Goal: Task Accomplishment & Management: Complete application form

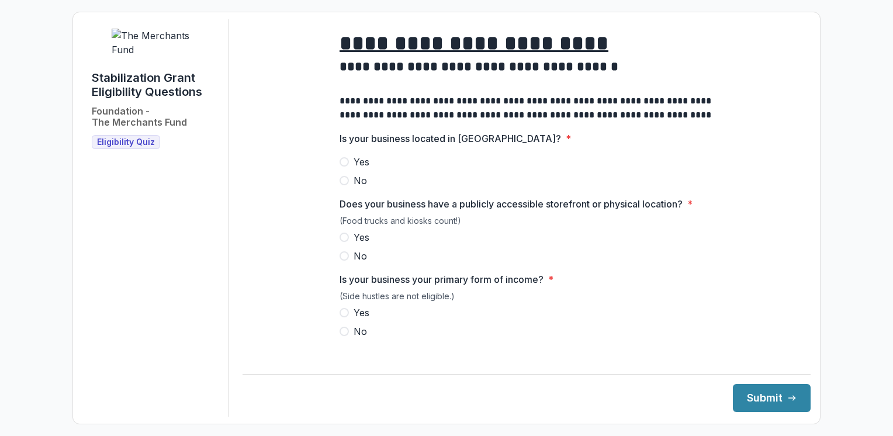
click at [343, 166] on span at bounding box center [343, 161] width 9 height 9
click at [342, 242] on span at bounding box center [343, 237] width 9 height 9
click at [341, 317] on span at bounding box center [343, 312] width 9 height 9
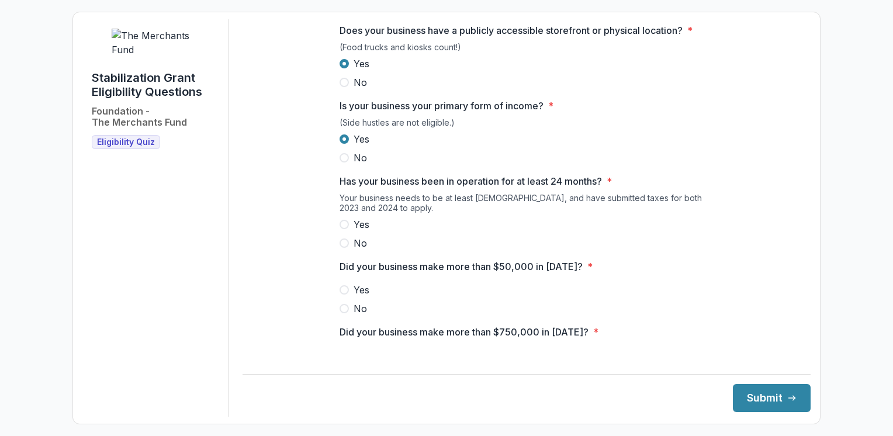
scroll to position [175, 0]
click at [339, 227] on span at bounding box center [343, 222] width 9 height 9
click at [345, 293] on span at bounding box center [343, 287] width 9 height 9
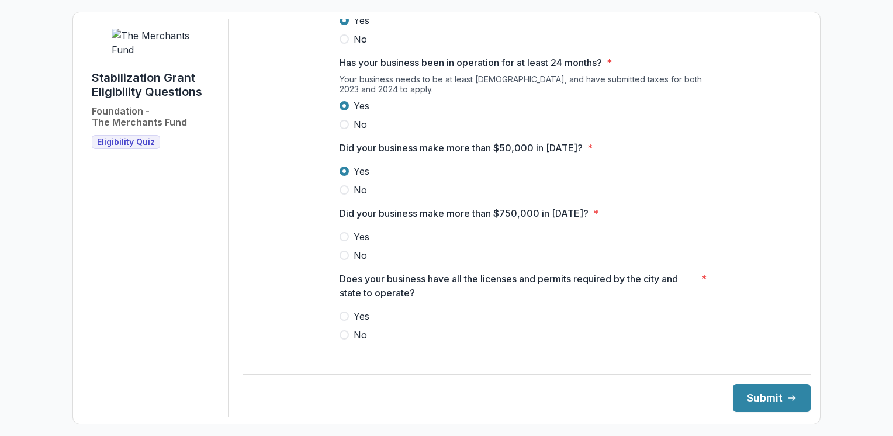
click at [341, 260] on span at bounding box center [343, 255] width 9 height 9
click at [343, 321] on span at bounding box center [343, 315] width 9 height 9
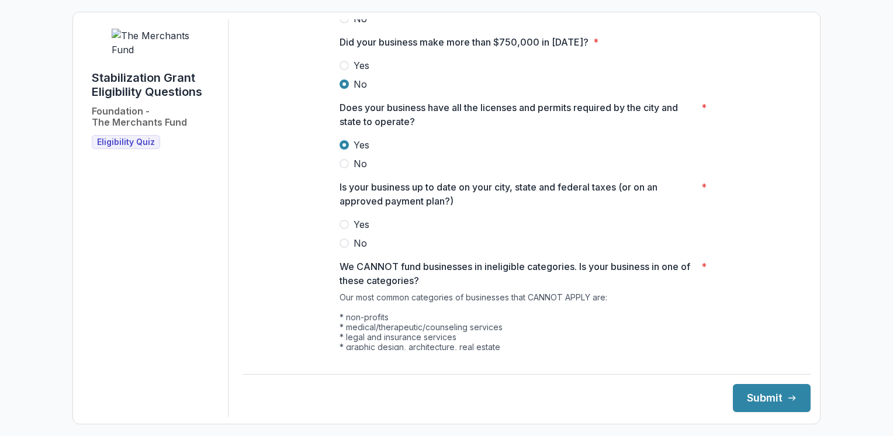
scroll to position [467, 0]
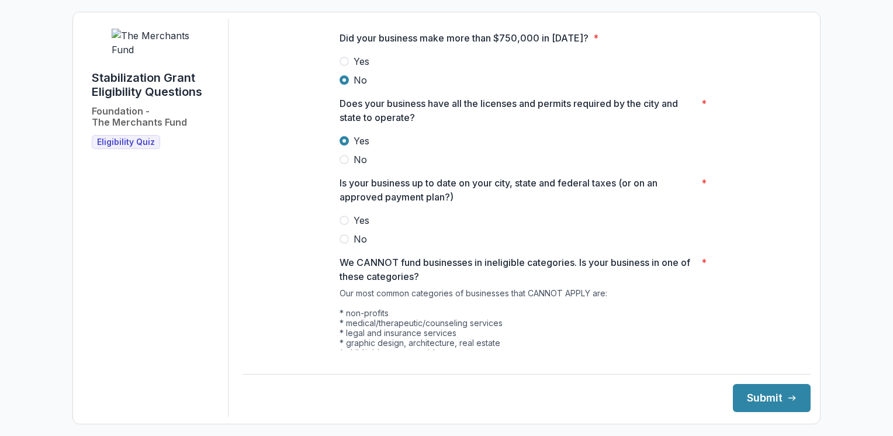
click at [343, 225] on span at bounding box center [343, 220] width 9 height 9
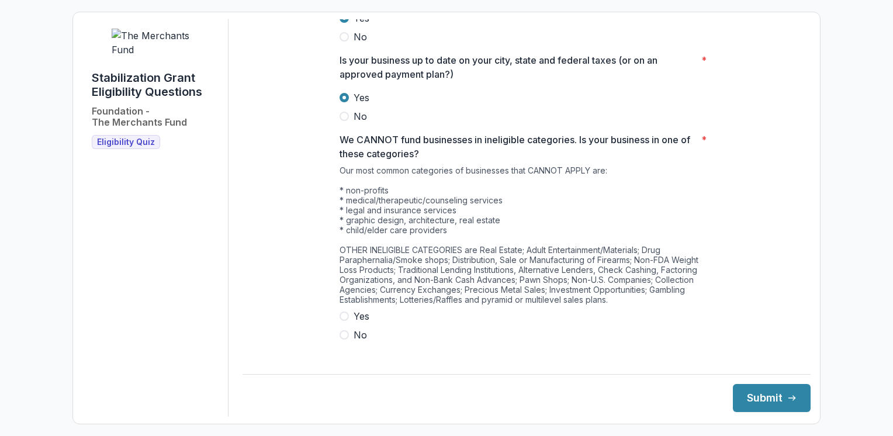
scroll to position [598, 0]
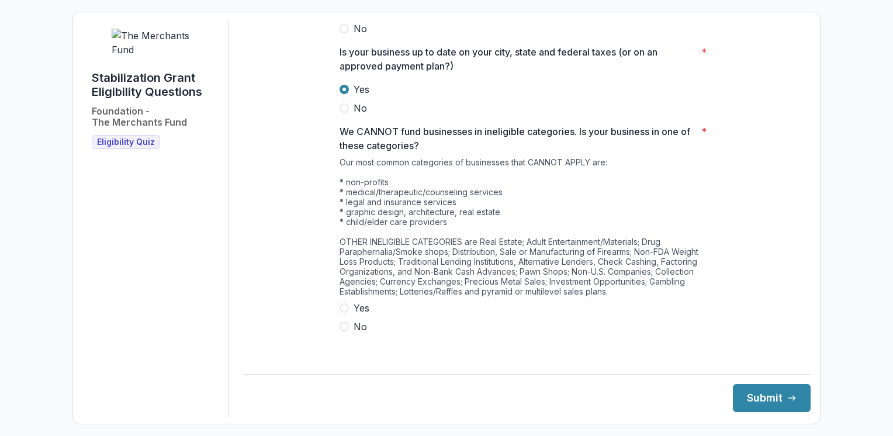
click at [342, 313] on span at bounding box center [343, 307] width 9 height 9
click at [756, 400] on button "Submit" at bounding box center [772, 398] width 78 height 28
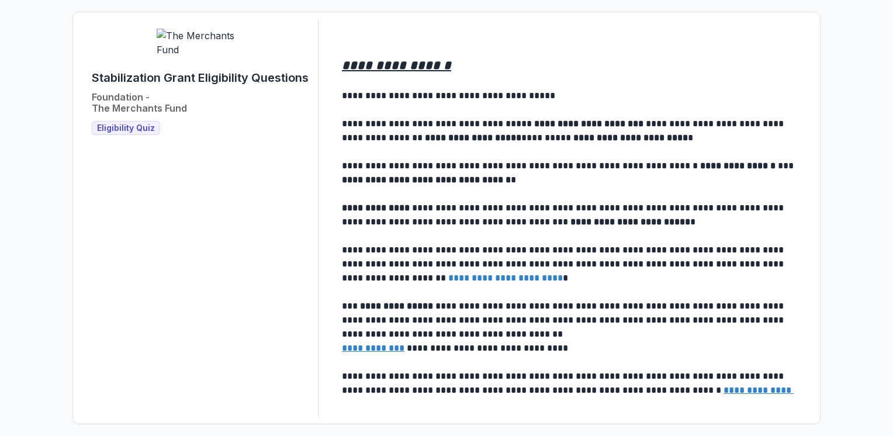
click at [114, 133] on span "Eligibility Quiz" at bounding box center [126, 128] width 58 height 10
click at [125, 133] on span "Eligibility Quiz" at bounding box center [126, 128] width 58 height 10
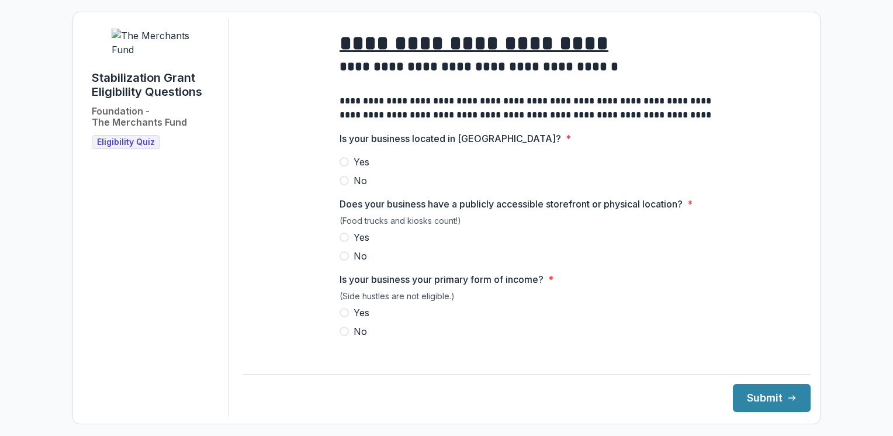
click at [342, 166] on span at bounding box center [343, 161] width 9 height 9
click at [343, 242] on span at bounding box center [343, 237] width 9 height 9
click at [341, 317] on span at bounding box center [343, 312] width 9 height 9
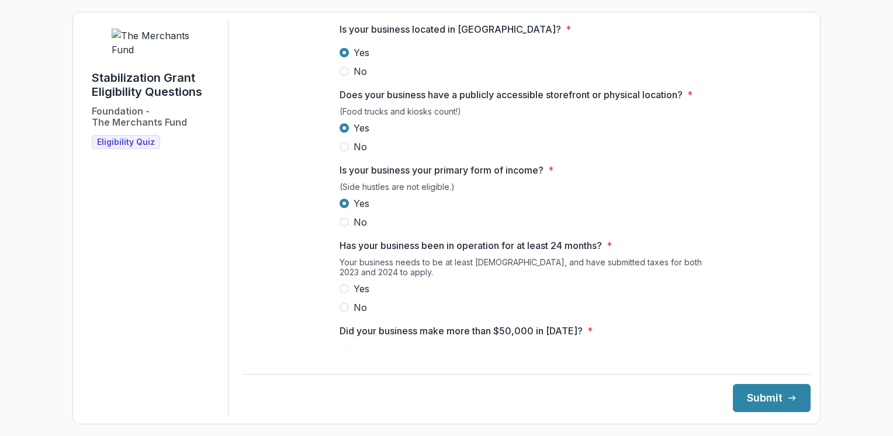
scroll to position [175, 0]
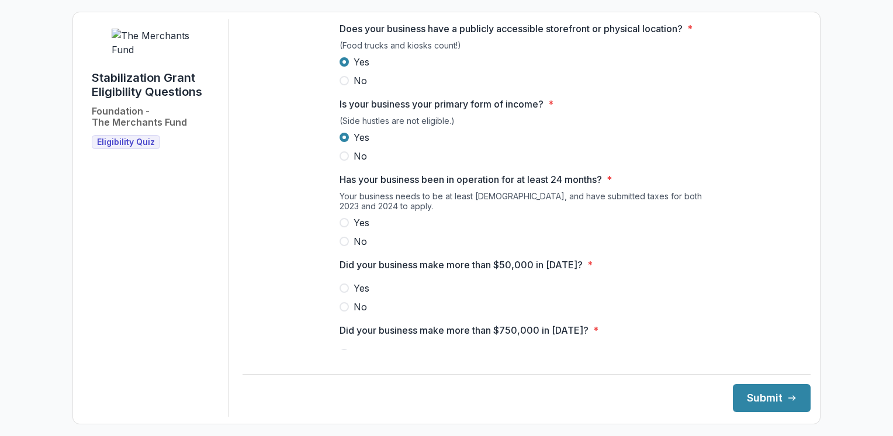
click at [339, 227] on span at bounding box center [343, 222] width 9 height 9
click at [343, 293] on span at bounding box center [343, 287] width 9 height 9
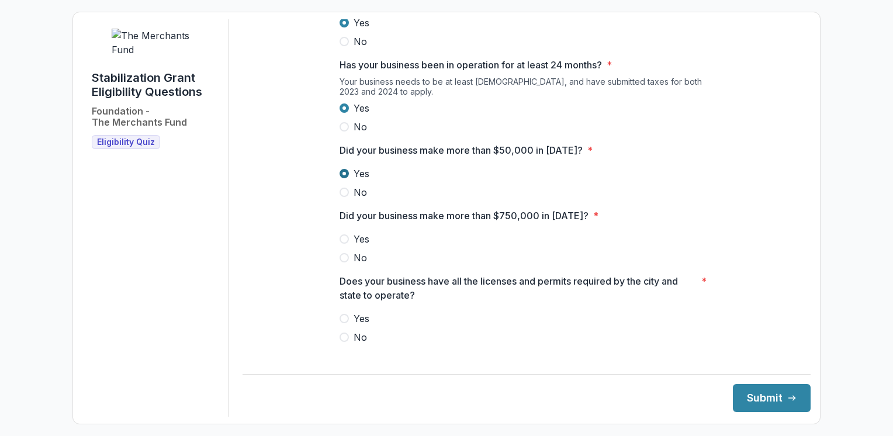
scroll to position [292, 0]
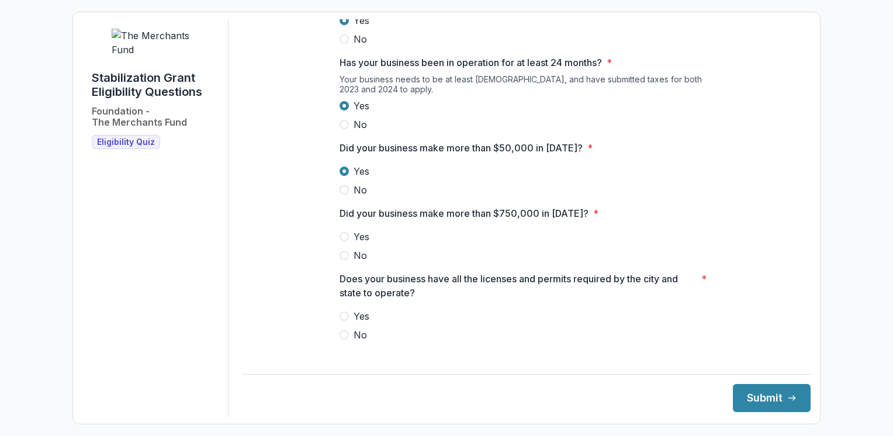
click at [345, 260] on span at bounding box center [343, 255] width 9 height 9
click at [345, 321] on span at bounding box center [343, 315] width 9 height 9
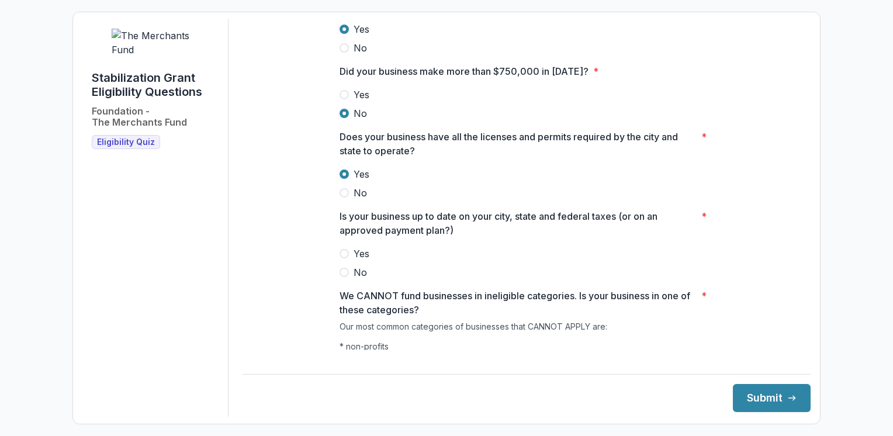
scroll to position [467, 0]
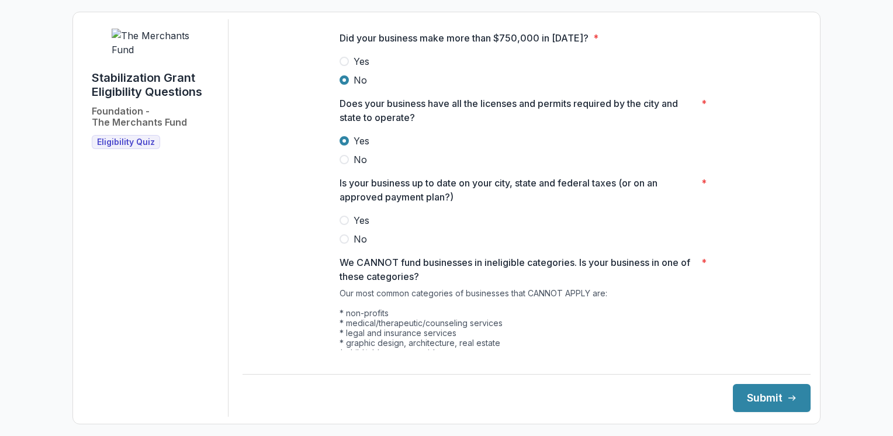
click at [343, 225] on span at bounding box center [343, 220] width 9 height 9
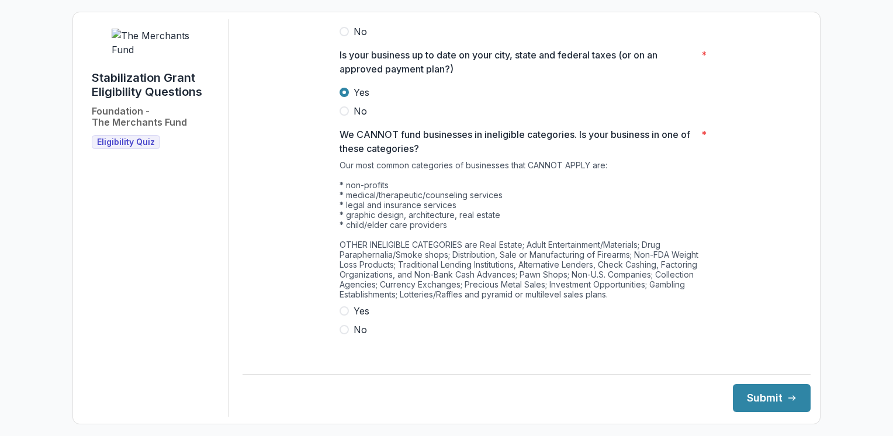
scroll to position [598, 0]
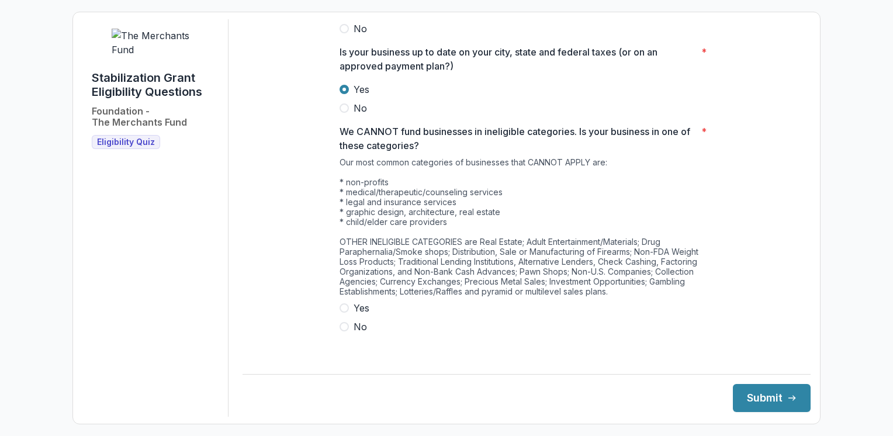
click at [339, 331] on span at bounding box center [343, 326] width 9 height 9
click at [743, 394] on button "Submit" at bounding box center [772, 398] width 78 height 28
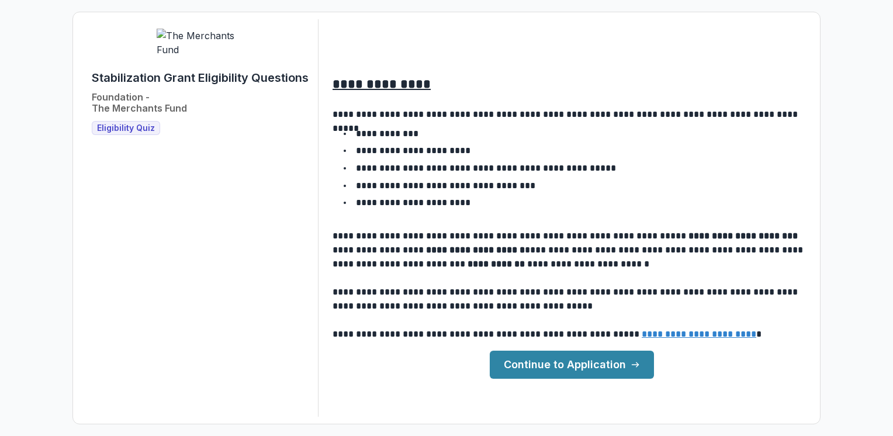
click at [572, 367] on link "Continue to Application" at bounding box center [572, 365] width 164 height 28
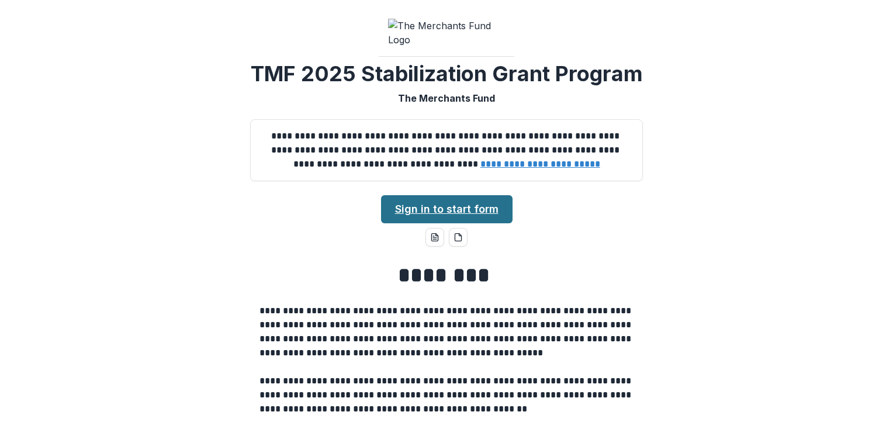
click at [458, 223] on link "Sign in to start form" at bounding box center [446, 209] width 131 height 28
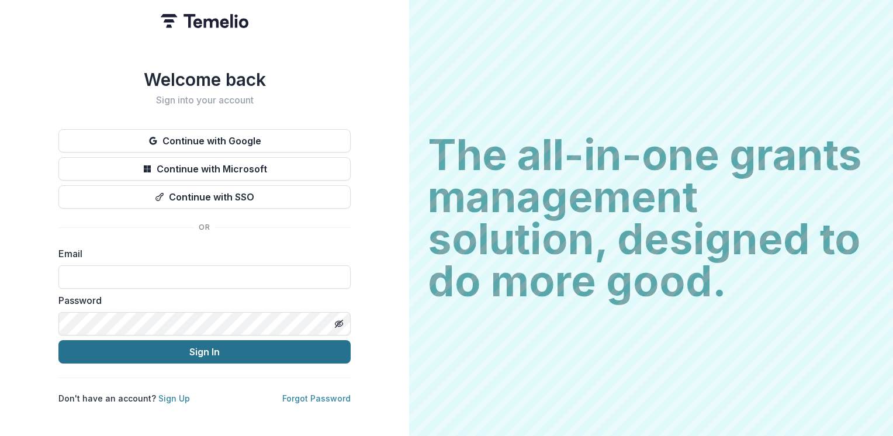
type input "**********"
click at [199, 344] on button "Sign In" at bounding box center [204, 351] width 292 height 23
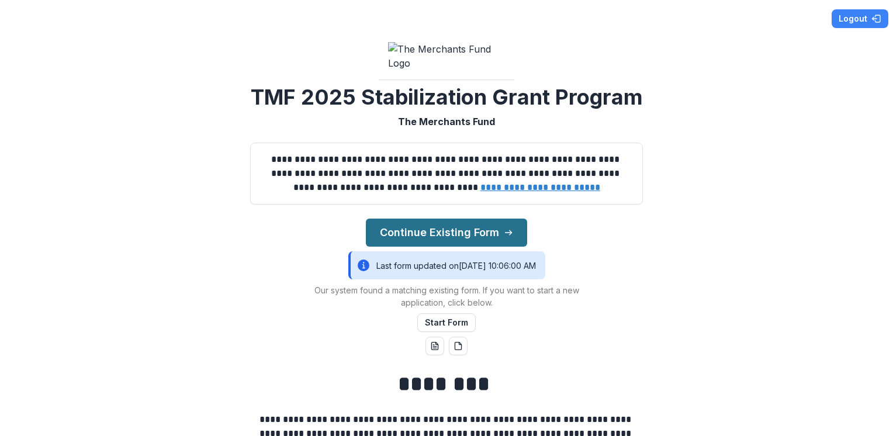
click at [446, 247] on button "Continue Existing Form" at bounding box center [446, 232] width 161 height 28
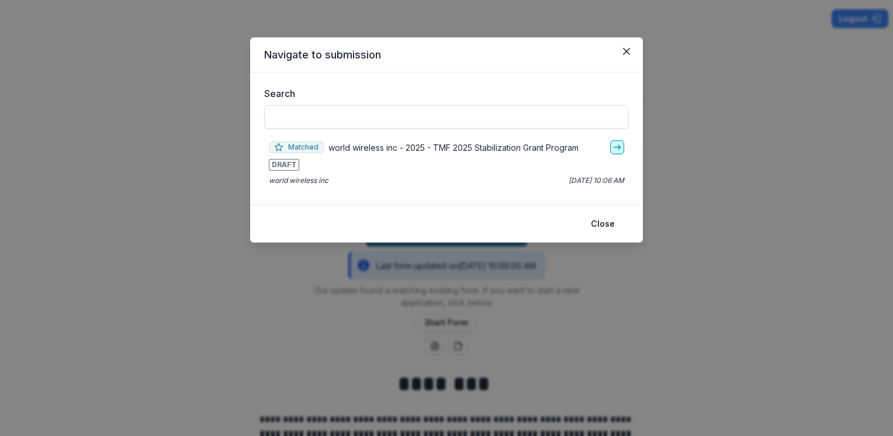
click at [617, 146] on icon "go-to" at bounding box center [616, 147] width 9 height 9
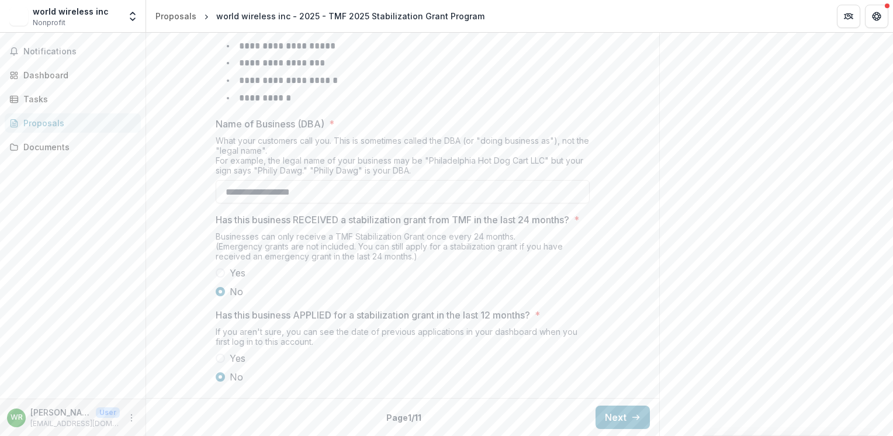
scroll to position [567, 0]
click at [616, 419] on button "Next" at bounding box center [622, 416] width 54 height 23
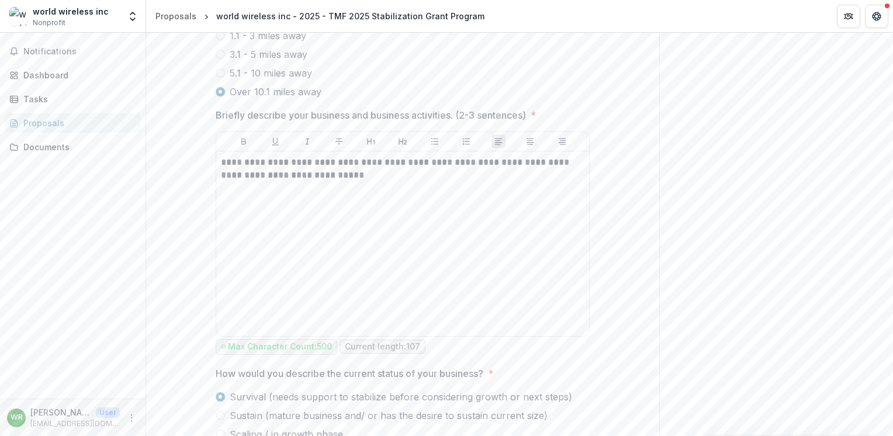
scroll to position [666, 0]
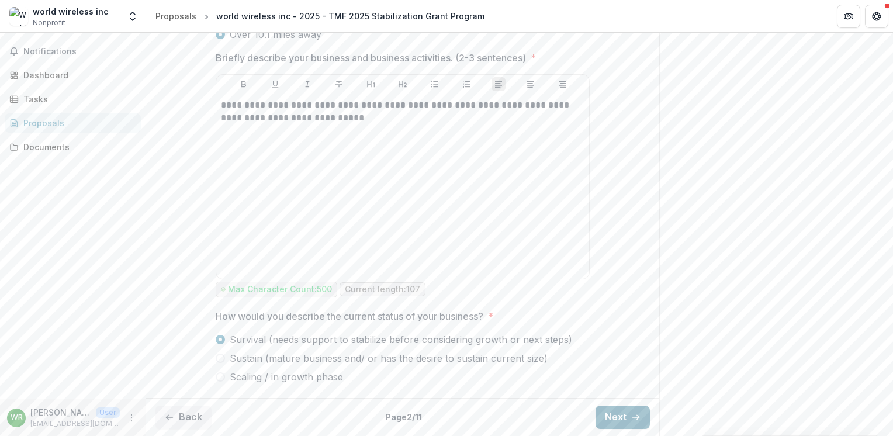
click at [610, 421] on button "Next" at bounding box center [622, 416] width 54 height 23
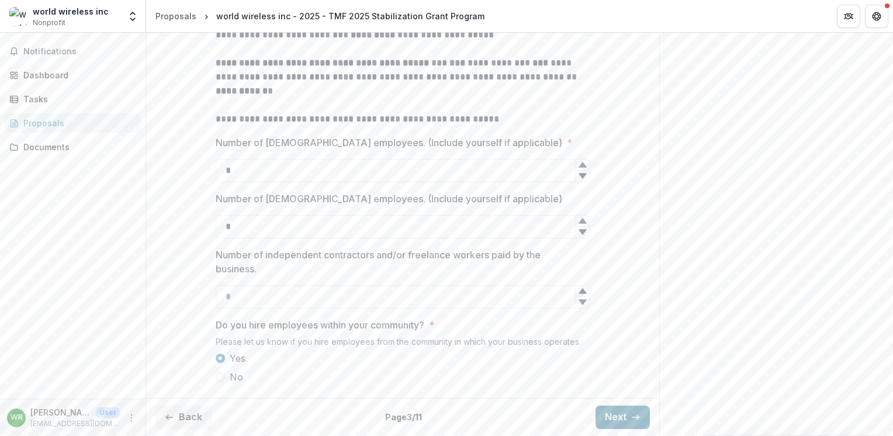
click at [610, 418] on button "Next" at bounding box center [622, 416] width 54 height 23
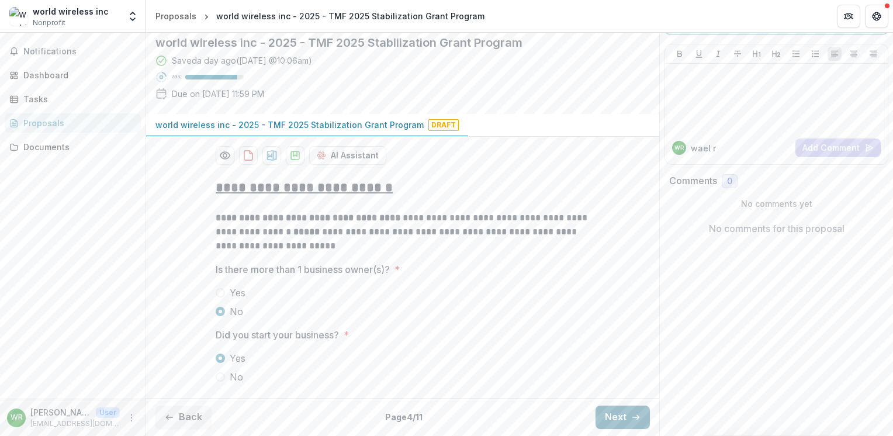
click at [610, 418] on button "Next" at bounding box center [622, 416] width 54 height 23
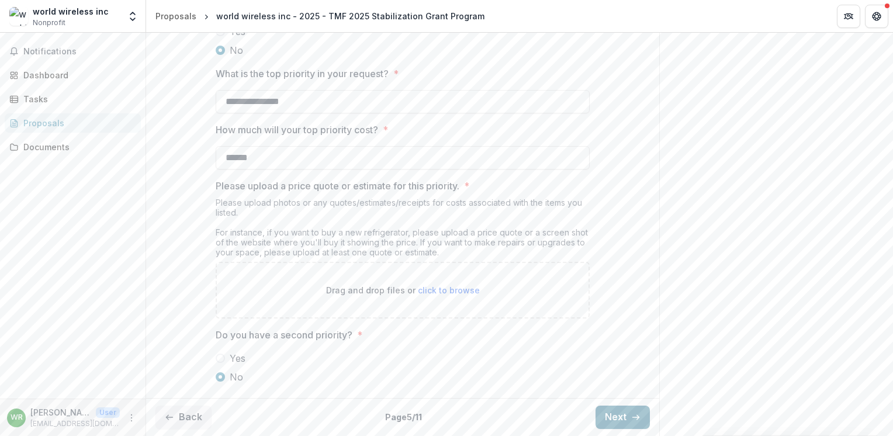
click at [615, 422] on button "Next" at bounding box center [622, 416] width 54 height 23
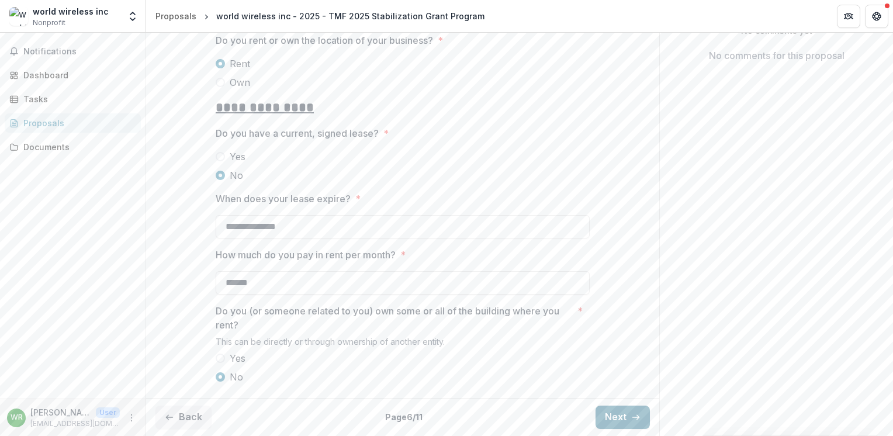
click at [615, 422] on button "Next" at bounding box center [622, 416] width 54 height 23
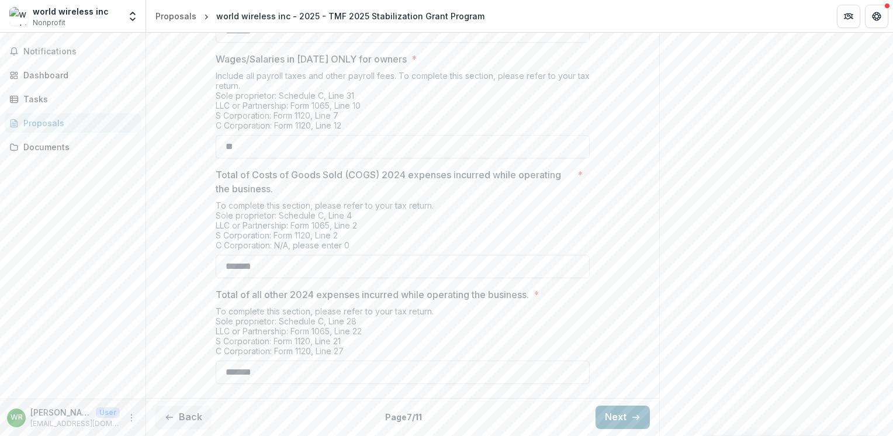
click at [615, 422] on button "Next" at bounding box center [622, 416] width 54 height 23
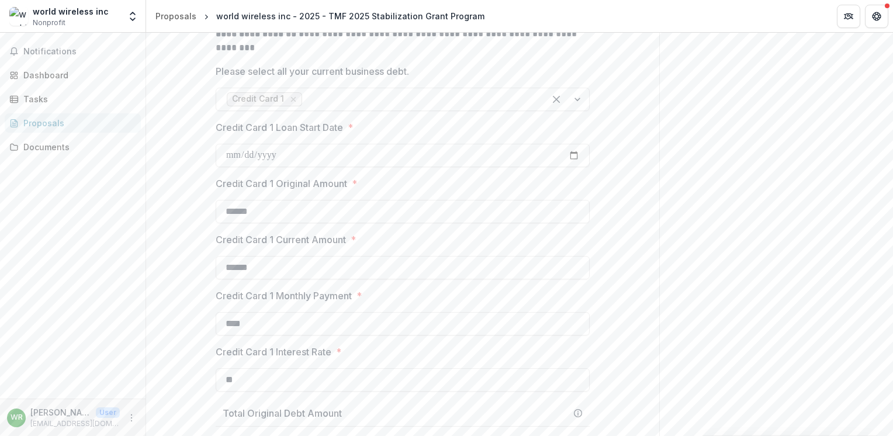
scroll to position [813, 0]
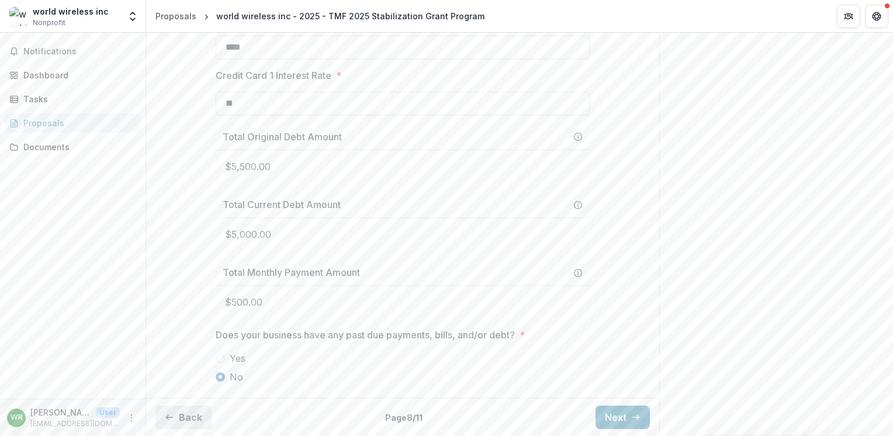
click at [182, 424] on button "Back" at bounding box center [183, 416] width 56 height 23
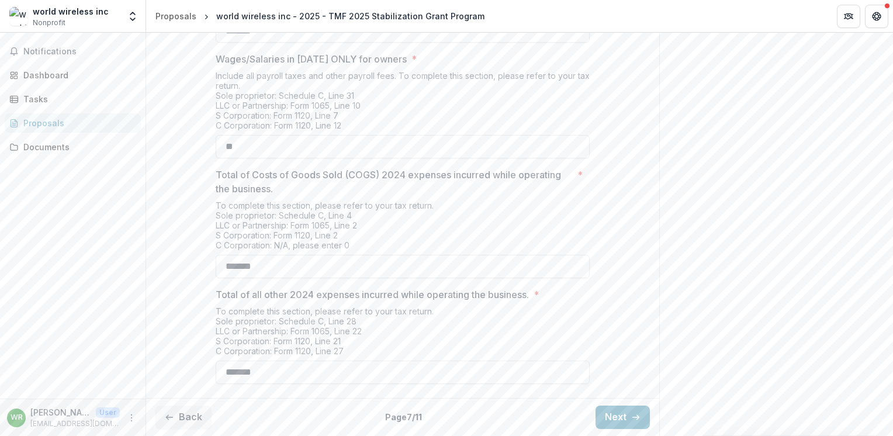
scroll to position [494, 0]
click at [188, 422] on button "Back" at bounding box center [183, 416] width 56 height 23
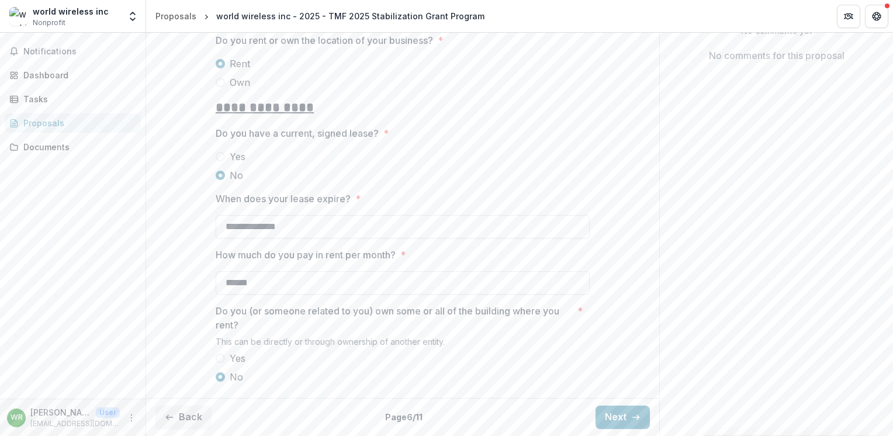
scroll to position [280, 0]
click at [618, 417] on button "Next" at bounding box center [622, 416] width 54 height 23
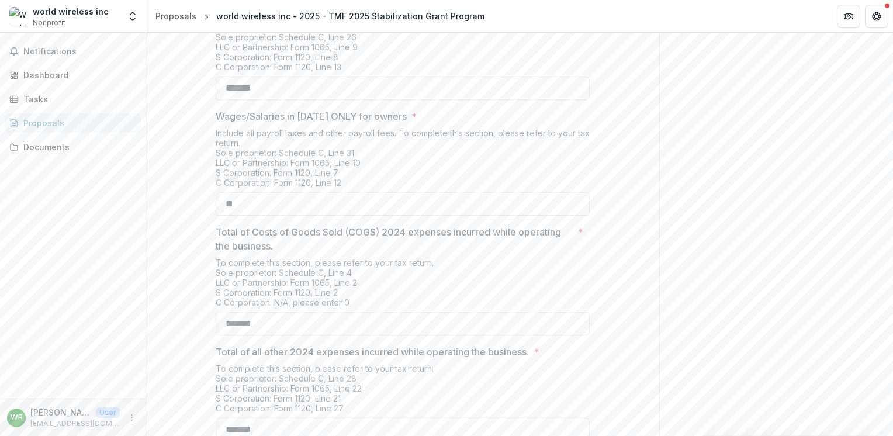
scroll to position [494, 0]
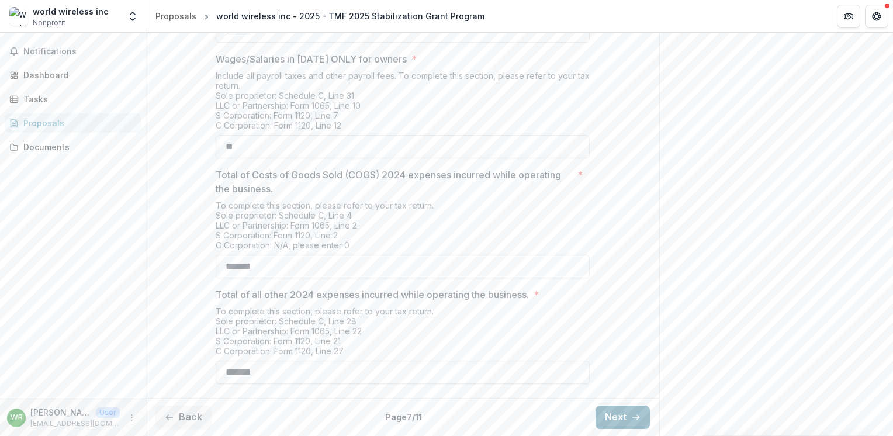
click at [623, 416] on button "Next" at bounding box center [622, 416] width 54 height 23
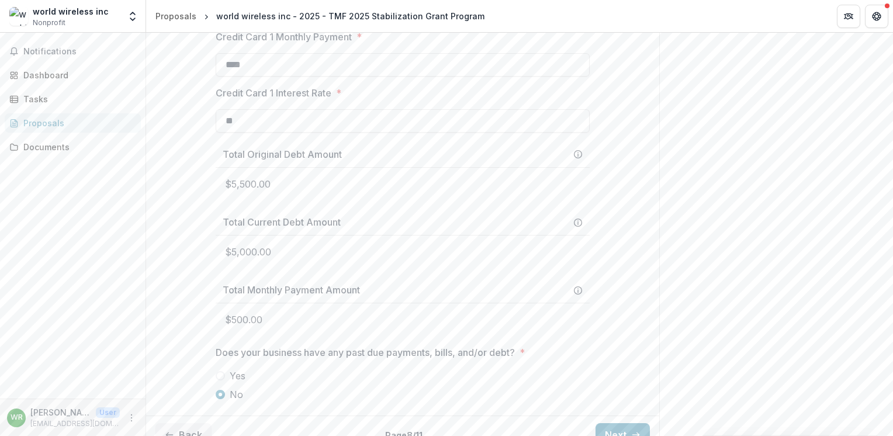
scroll to position [813, 0]
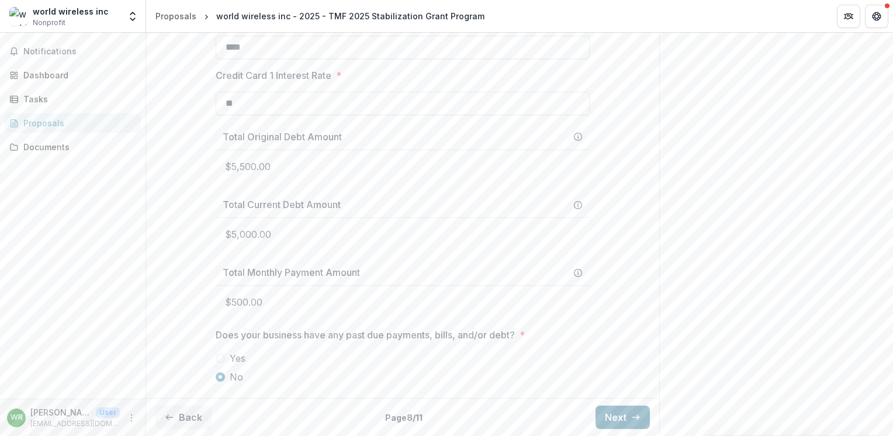
click at [610, 416] on button "Next" at bounding box center [622, 416] width 54 height 23
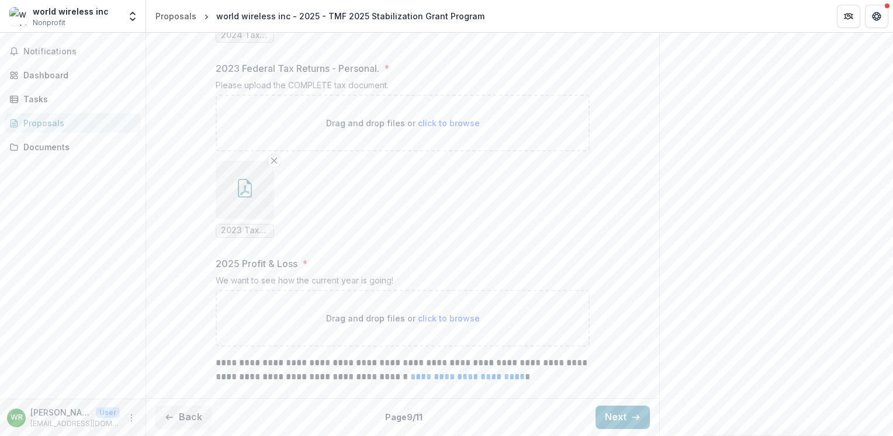
scroll to position [1127, 0]
click at [442, 320] on span "click to browse" at bounding box center [449, 318] width 62 height 10
type input "**********"
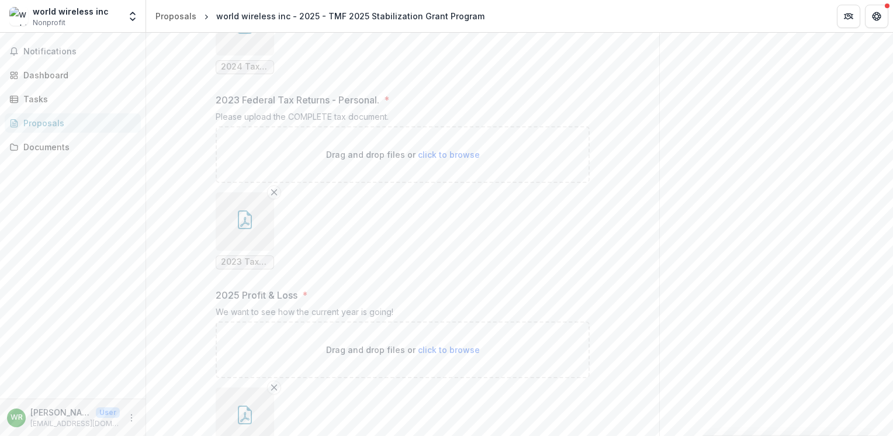
scroll to position [1223, 0]
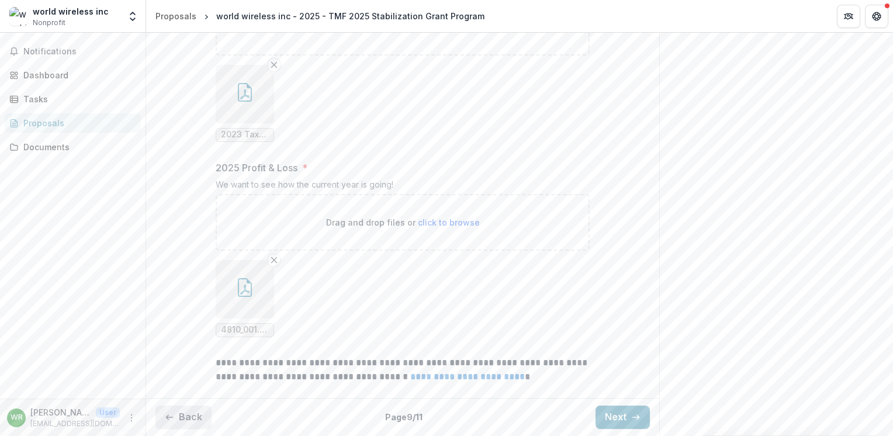
click at [185, 417] on button "Back" at bounding box center [183, 416] width 56 height 23
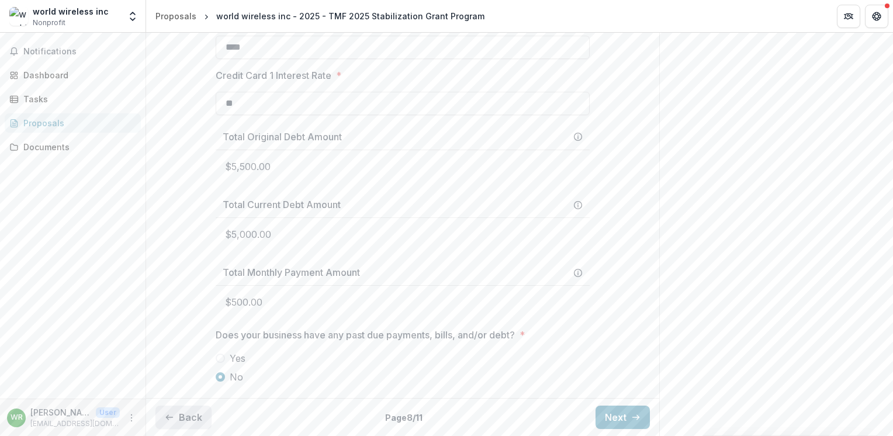
scroll to position [813, 0]
click at [185, 417] on button "Back" at bounding box center [183, 416] width 56 height 23
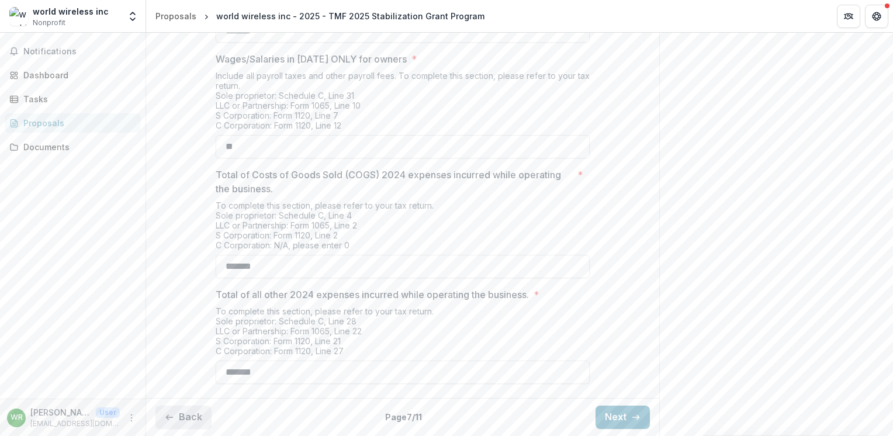
click at [185, 417] on button "Back" at bounding box center [183, 416] width 56 height 23
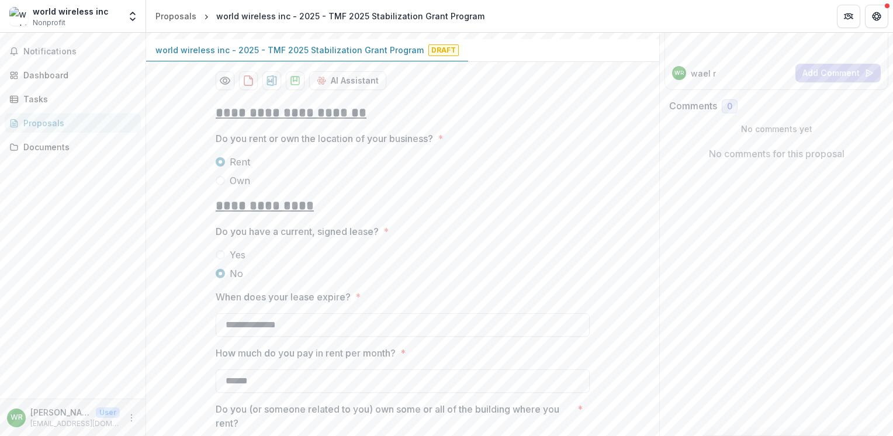
scroll to position [280, 0]
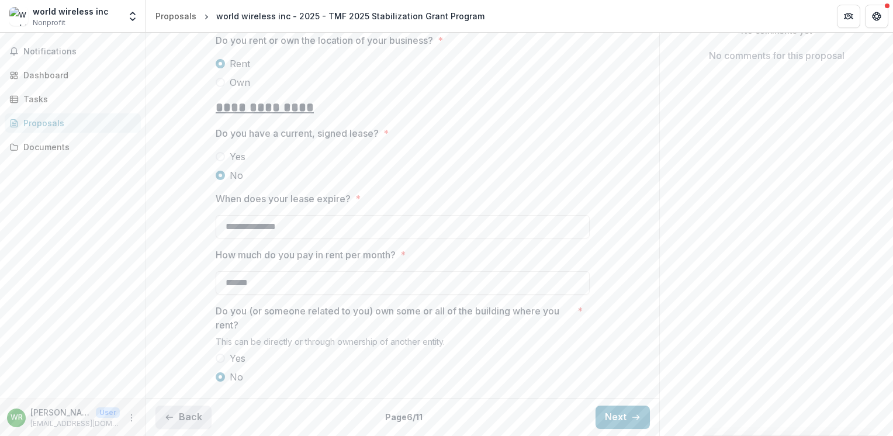
click at [186, 419] on button "Back" at bounding box center [183, 416] width 56 height 23
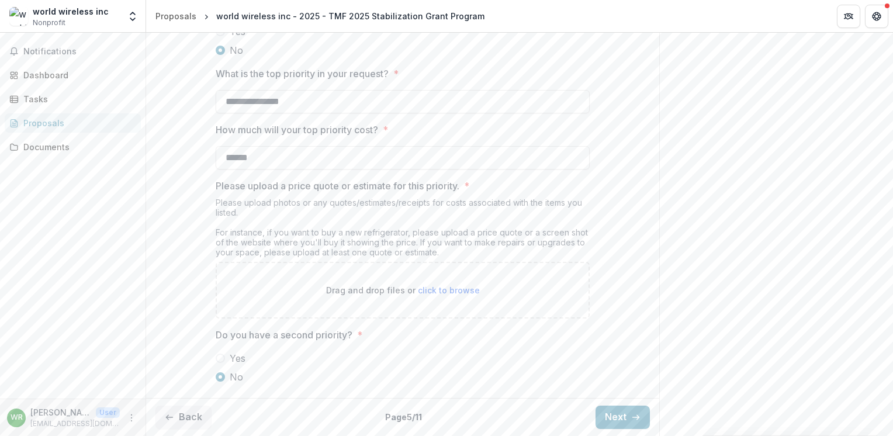
scroll to position [1156, 0]
click at [449, 295] on span "click to browse" at bounding box center [449, 290] width 62 height 10
click at [459, 295] on span "click to browse" at bounding box center [449, 290] width 62 height 10
type input "**********"
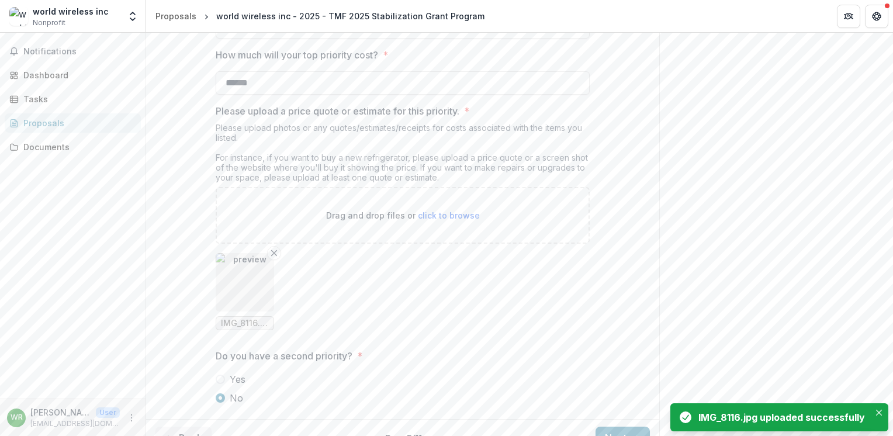
scroll to position [1274, 0]
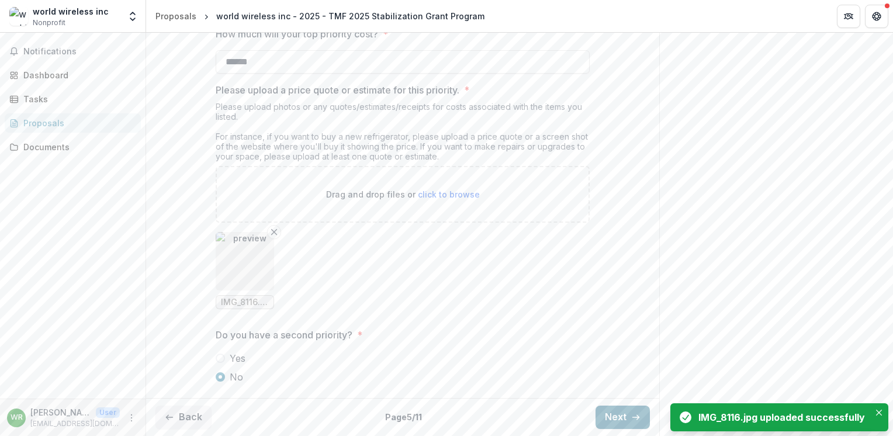
click at [631, 419] on icon "button" at bounding box center [635, 416] width 9 height 9
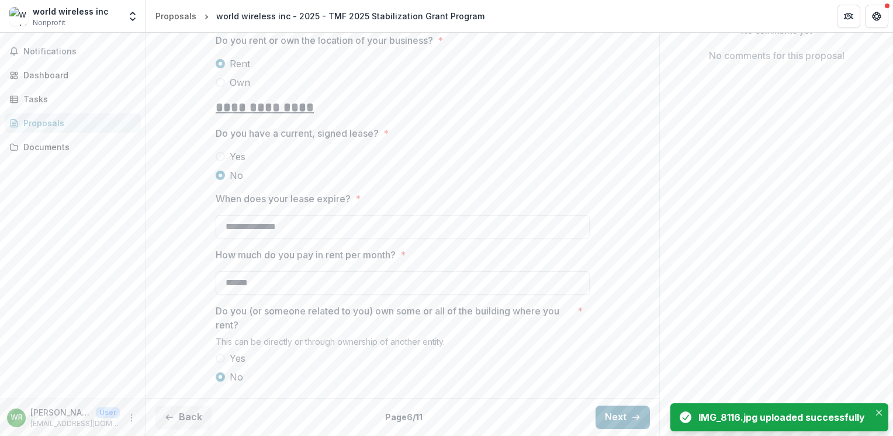
click at [631, 419] on icon "button" at bounding box center [635, 416] width 9 height 9
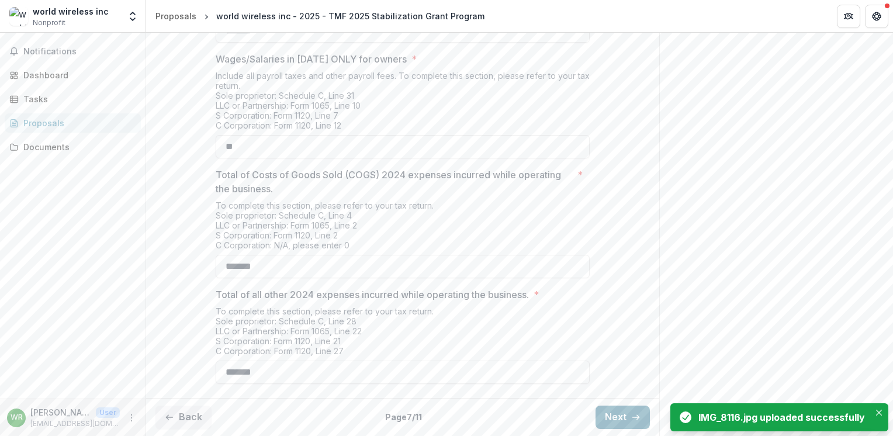
click at [626, 418] on button "Next" at bounding box center [622, 416] width 54 height 23
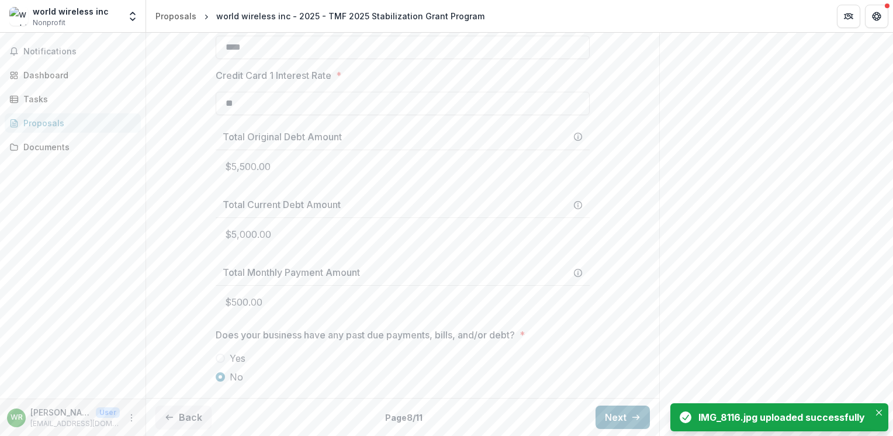
click at [626, 418] on button "Next" at bounding box center [622, 416] width 54 height 23
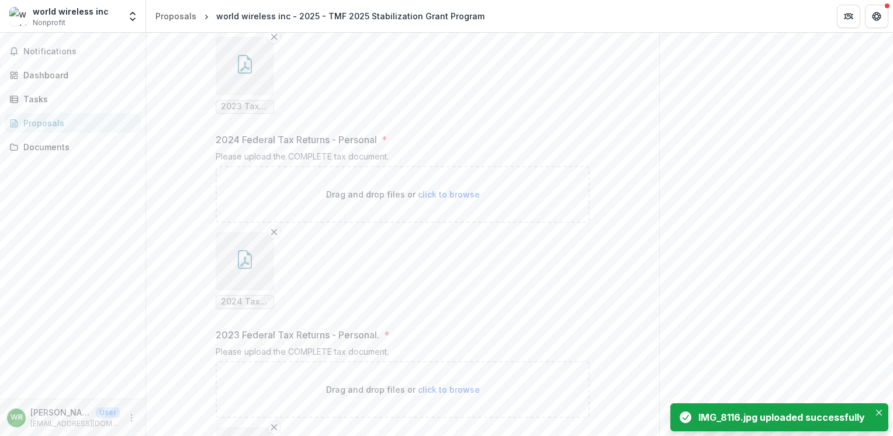
scroll to position [1223, 0]
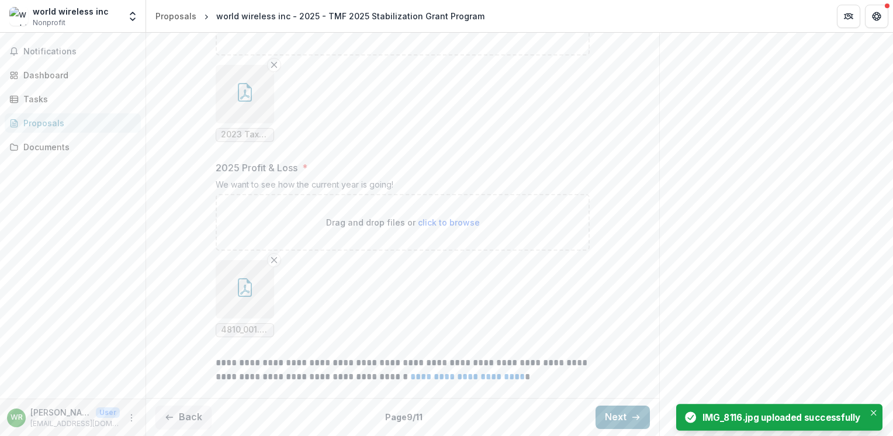
click at [622, 414] on button "Next" at bounding box center [622, 416] width 54 height 23
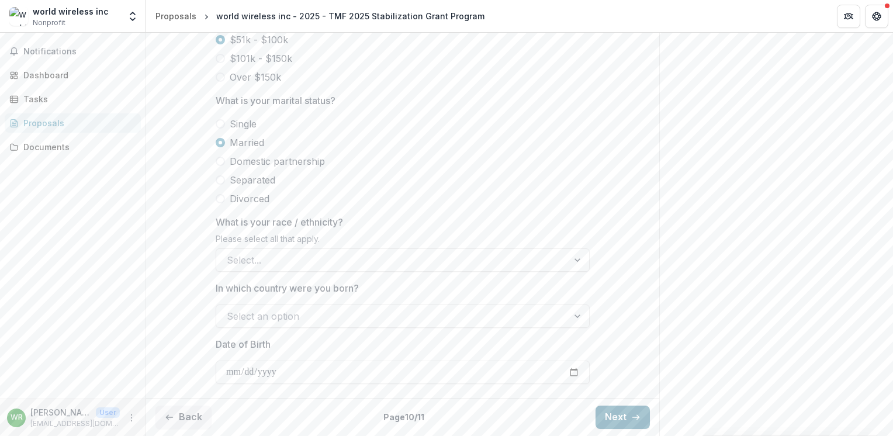
scroll to position [623, 0]
click at [622, 415] on button "Next" at bounding box center [622, 416] width 54 height 23
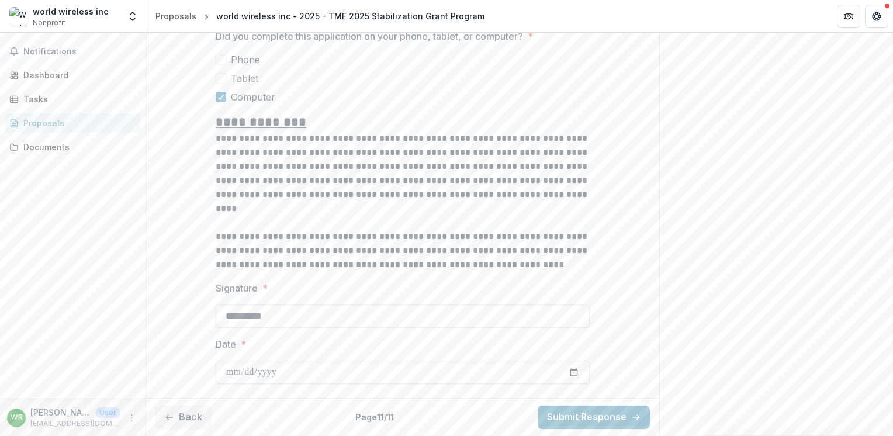
scroll to position [980, 0]
click at [591, 418] on button "Submit Response" at bounding box center [593, 416] width 112 height 23
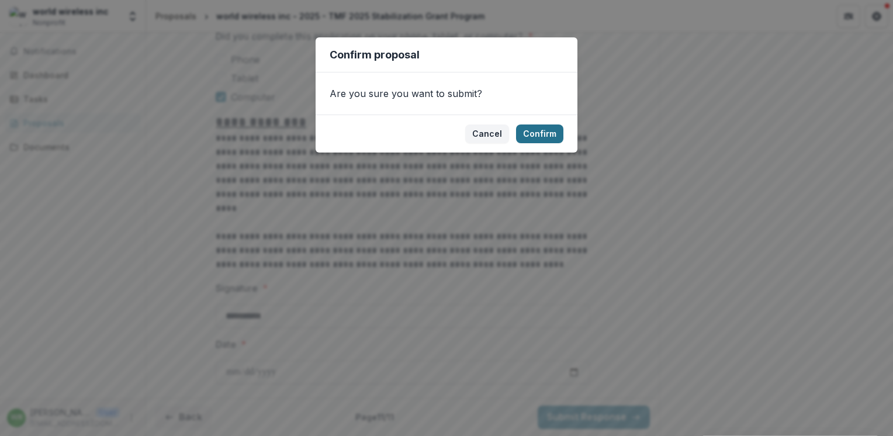
click at [533, 133] on button "Confirm" at bounding box center [539, 133] width 47 height 19
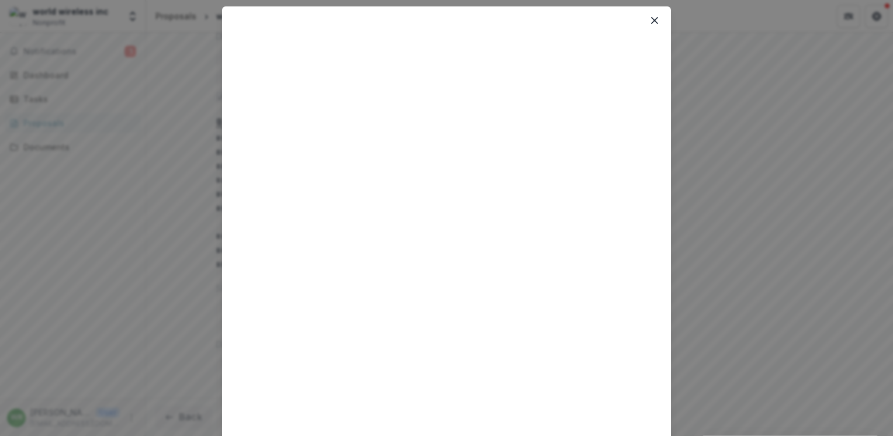
scroll to position [0, 0]
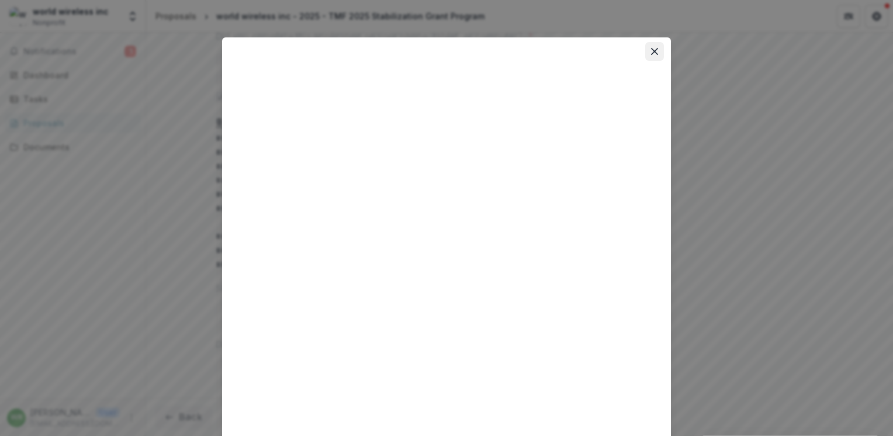
click at [651, 48] on icon "Close" at bounding box center [654, 51] width 7 height 7
